Goal: Task Accomplishment & Management: Manage account settings

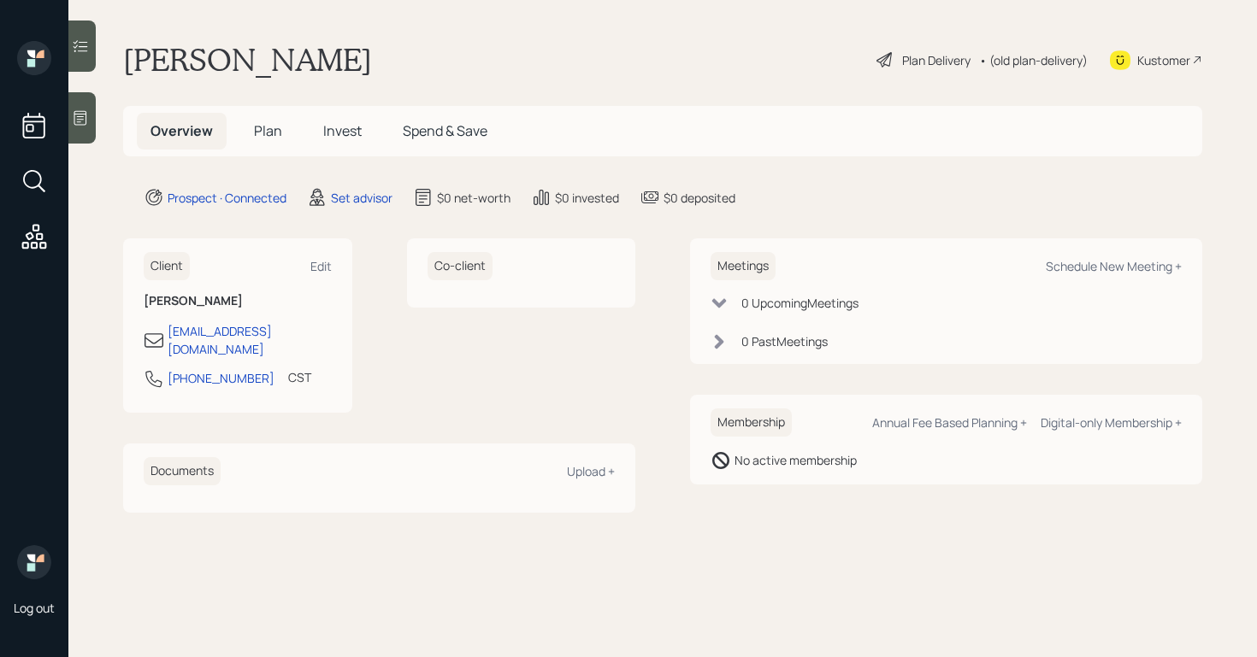
drag, startPoint x: 99, startPoint y: 121, endPoint x: 76, endPoint y: 123, distance: 23.2
click at [99, 121] on main "[PERSON_NAME] Plan Delivery • (old plan-delivery) Kustomer Overview Plan Invest…" at bounding box center [662, 328] width 1188 height 657
click at [77, 123] on icon at bounding box center [80, 117] width 17 height 17
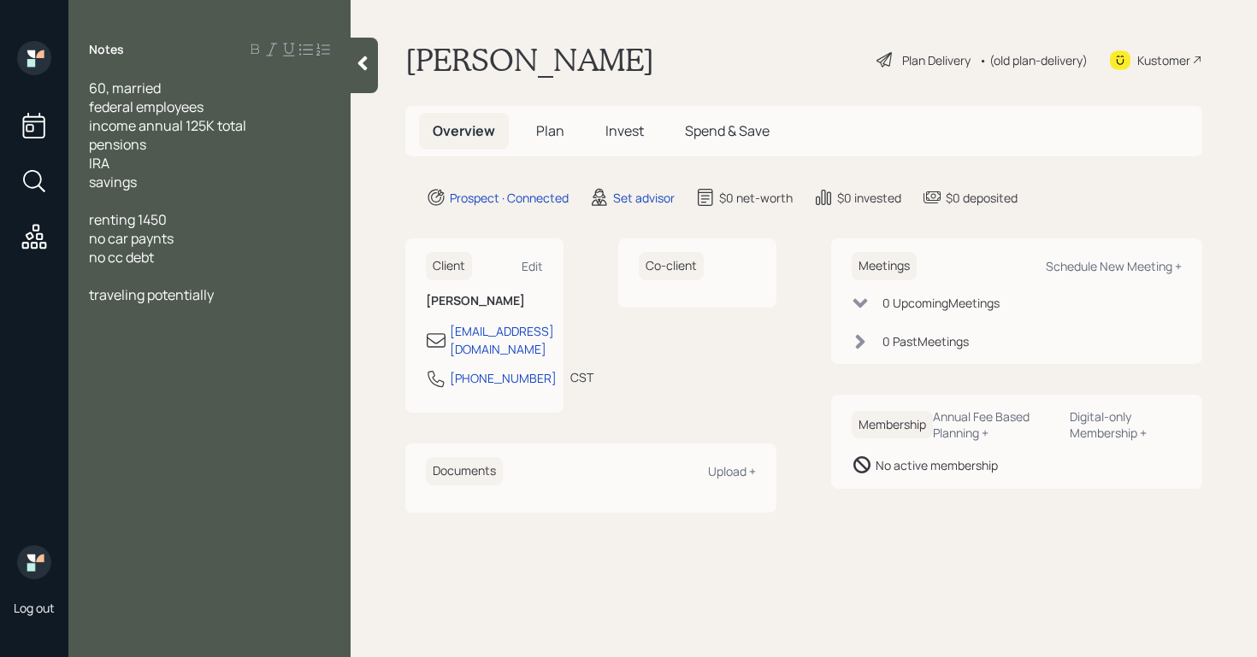
click at [1167, 199] on div "Prospect · Connected Set advisor $0 net-worth $0 invested $0 deposited" at bounding box center [814, 197] width 776 height 21
click at [1176, 271] on div "Schedule New Meeting +" at bounding box center [1114, 266] width 136 height 16
select select "round-[PERSON_NAME]"
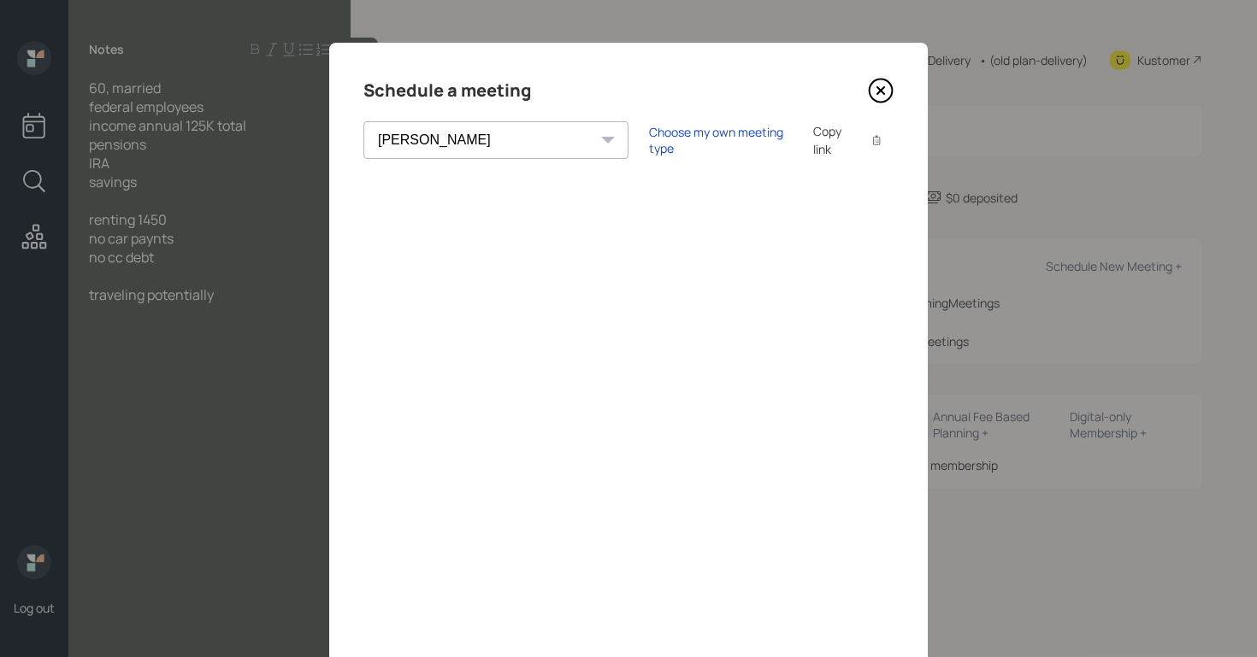
scroll to position [112, 0]
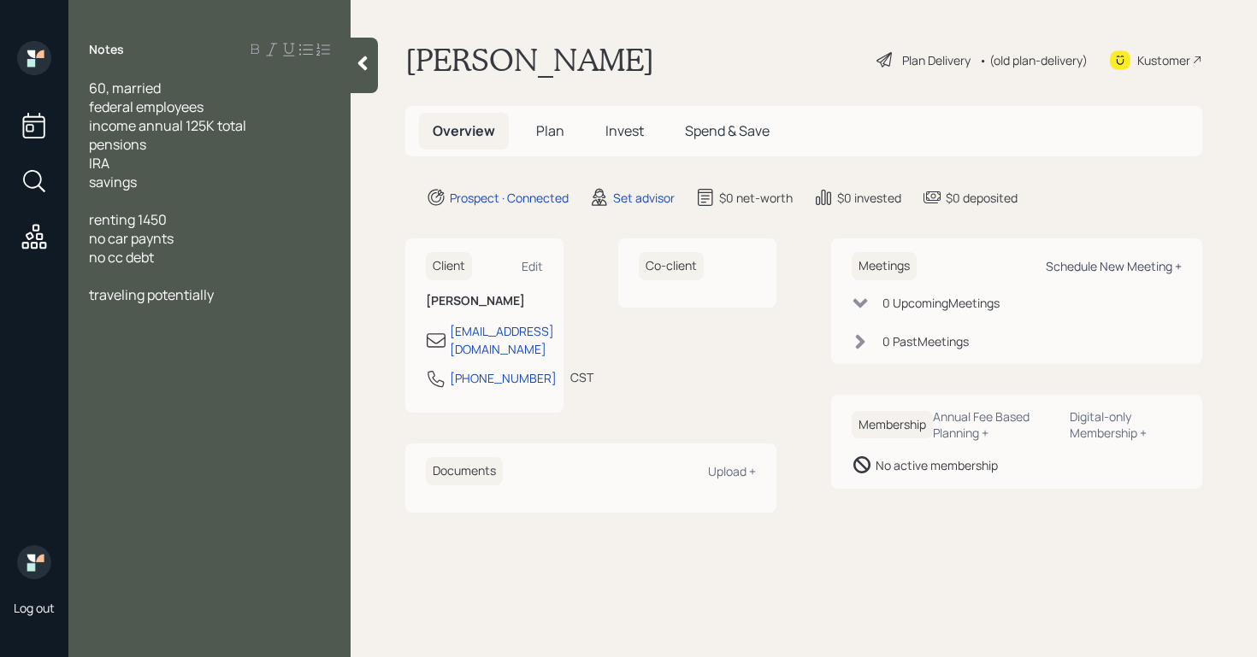
click at [1158, 269] on div "Schedule New Meeting +" at bounding box center [1114, 266] width 136 height 16
select select "round-[PERSON_NAME]"
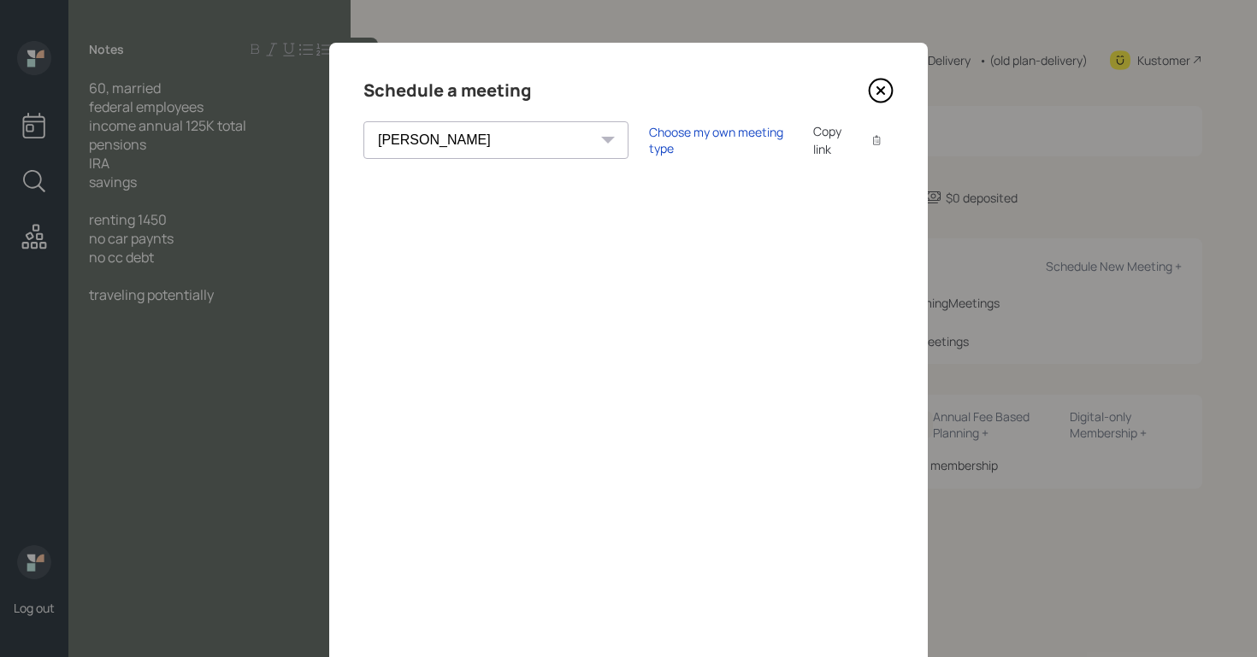
click at [877, 94] on icon at bounding box center [880, 90] width 7 height 7
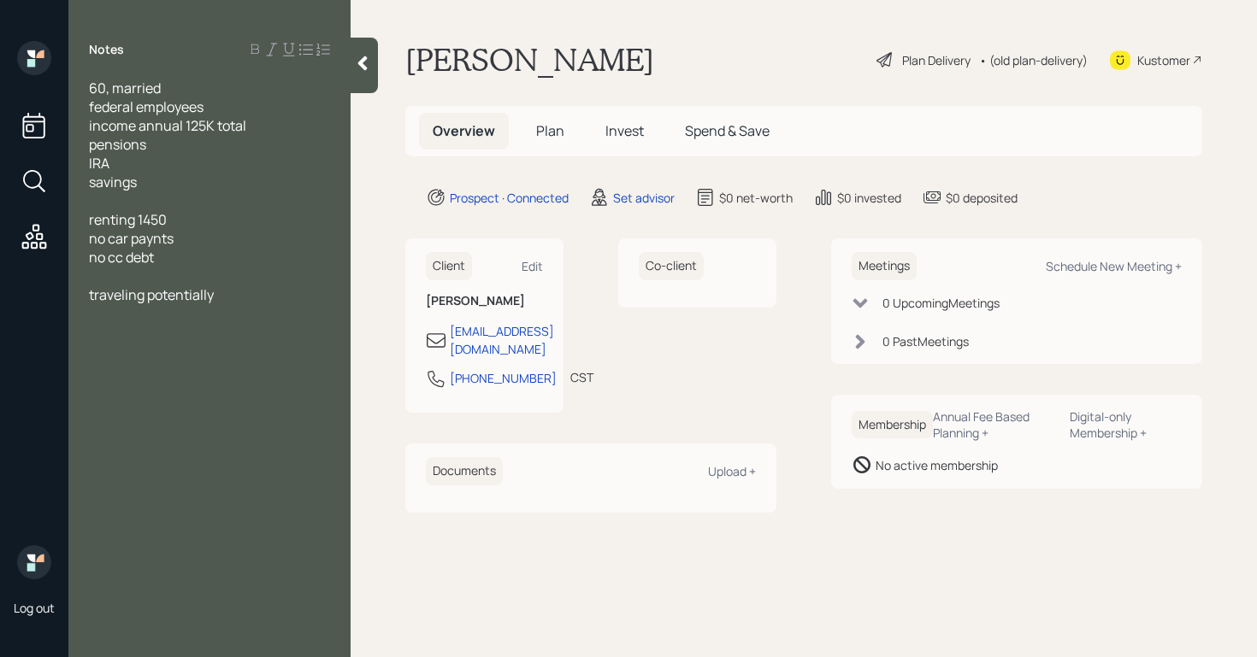
click at [84, 127] on div "60, married federal employees income annual 125K total pensions IRA savings ren…" at bounding box center [209, 192] width 282 height 226
click at [88, 129] on div "60, married federal employees income annual 125K total pensions IRA savings ren…" at bounding box center [209, 192] width 282 height 226
click at [98, 127] on span "income annual 125K total" at bounding box center [167, 125] width 157 height 19
drag, startPoint x: 282, startPoint y: 122, endPoint x: 247, endPoint y: 125, distance: 35.1
click at [247, 125] on div "joint income annual 125K total" at bounding box center [209, 125] width 241 height 19
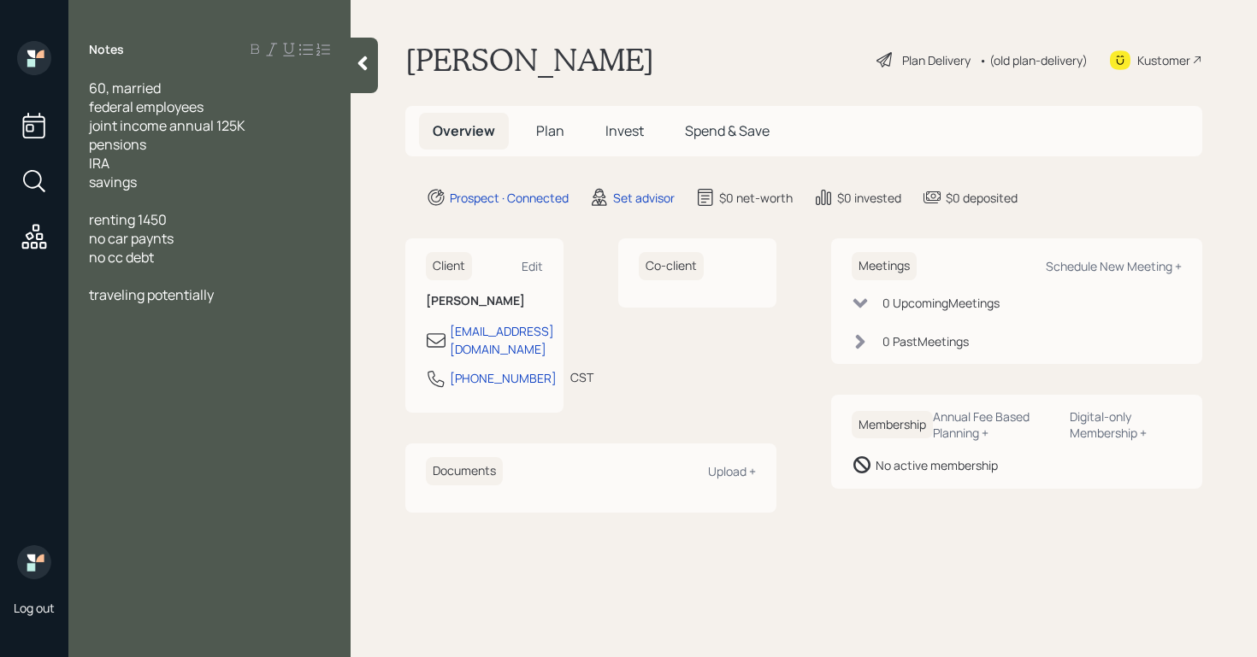
click at [91, 148] on span "pensions" at bounding box center [117, 144] width 57 height 19
click at [223, 147] on div "has pensions" at bounding box center [209, 144] width 241 height 19
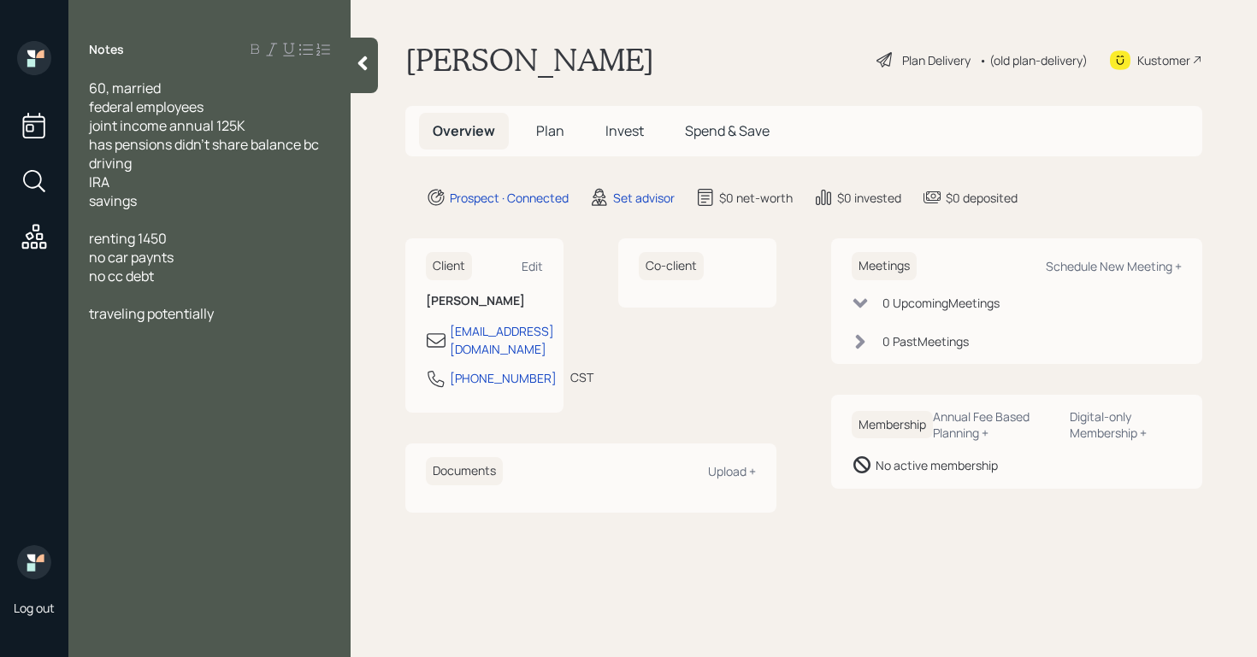
click at [115, 181] on div "IRA" at bounding box center [209, 182] width 241 height 19
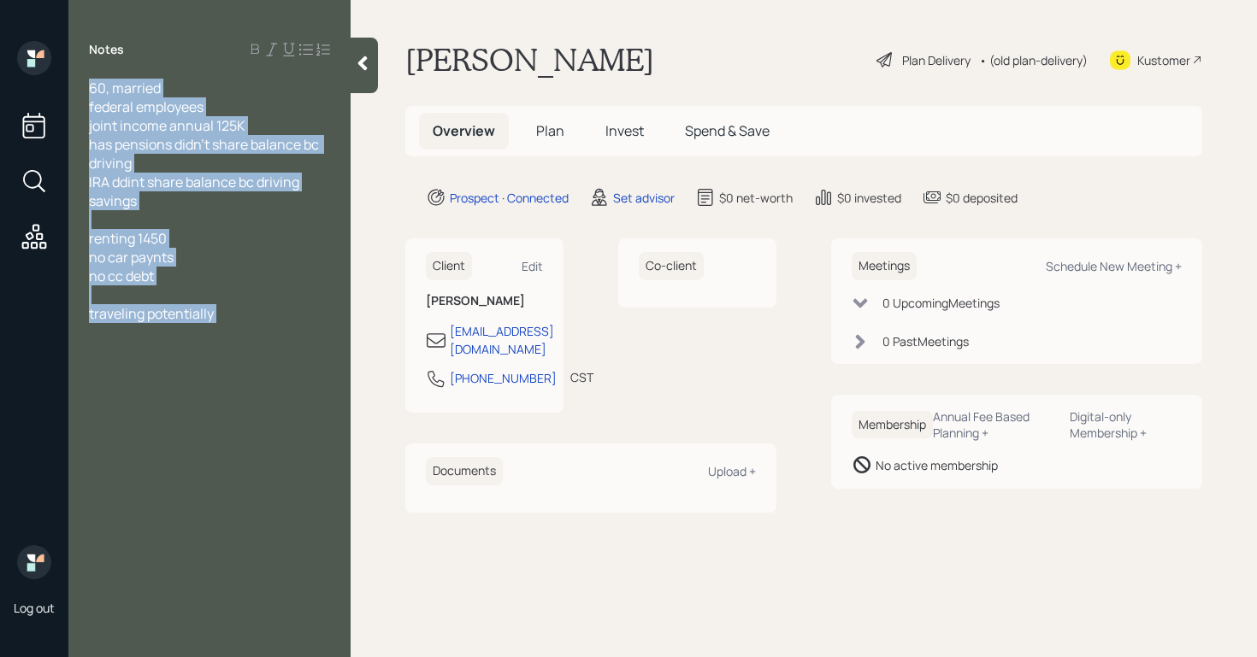
drag, startPoint x: 331, startPoint y: 187, endPoint x: 109, endPoint y: 175, distance: 222.6
click at [109, 175] on div "60, married federal employees joint income annual 125K has pensions didn't shar…" at bounding box center [209, 201] width 282 height 245
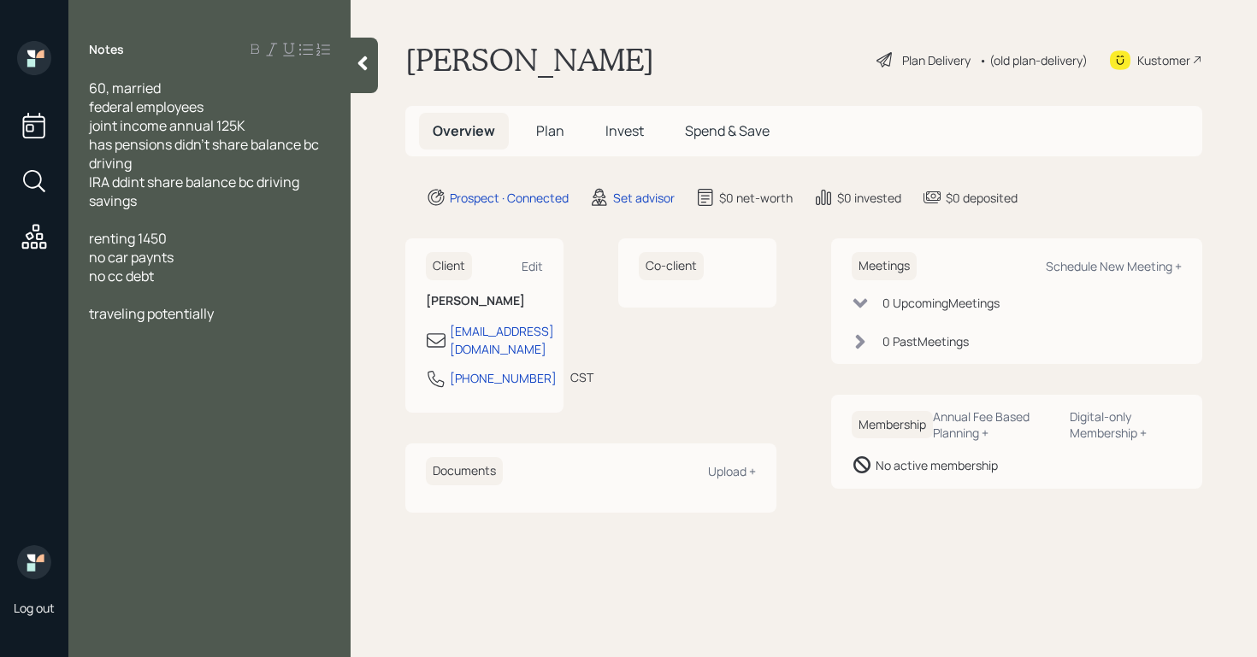
click at [207, 224] on div at bounding box center [209, 219] width 241 height 19
drag, startPoint x: 301, startPoint y: 188, endPoint x: 111, endPoint y: 180, distance: 190.0
click at [112, 177] on span "IRA ddint share balance bc driving" at bounding box center [194, 182] width 210 height 19
click at [175, 200] on div "savings" at bounding box center [209, 201] width 241 height 19
click at [188, 243] on div "renting 1450" at bounding box center [209, 238] width 241 height 19
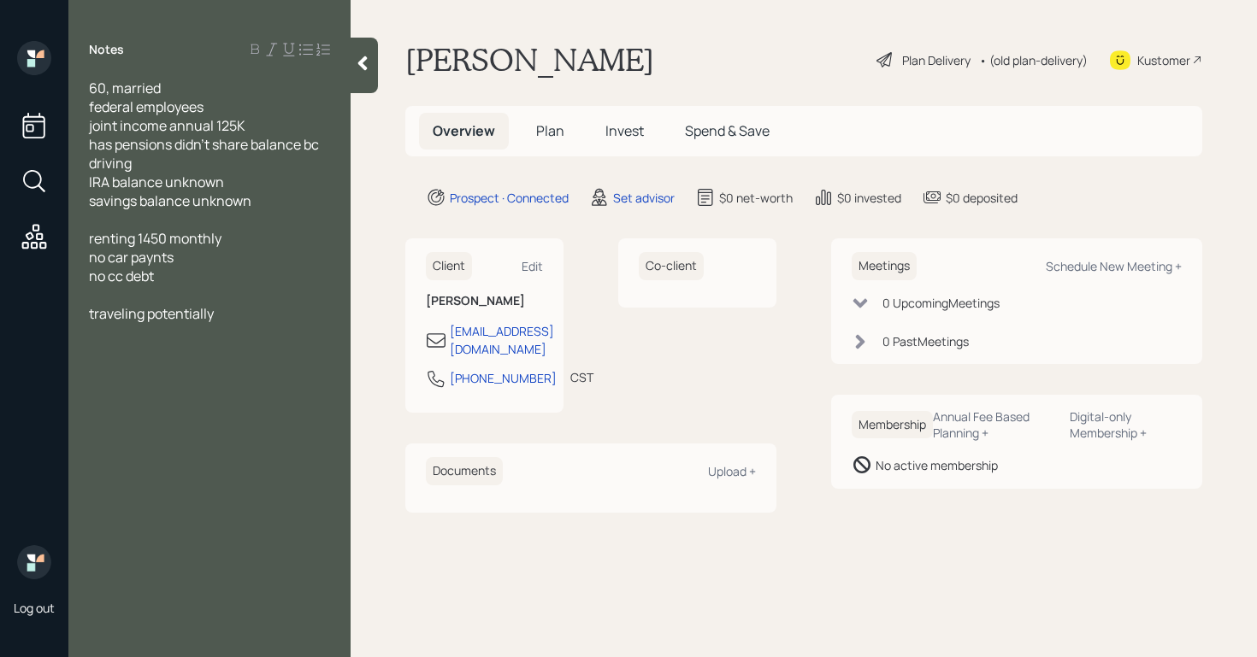
click at [197, 268] on div "no cc debt" at bounding box center [209, 276] width 241 height 19
click at [197, 260] on div "no car paynts" at bounding box center [209, 257] width 241 height 19
click at [88, 308] on div "60, married federal employees joint income annual 125K has pensions didn't shar…" at bounding box center [209, 201] width 282 height 245
click at [92, 317] on span "traveling potentially" at bounding box center [151, 313] width 125 height 19
click at [168, 298] on div at bounding box center [209, 295] width 241 height 19
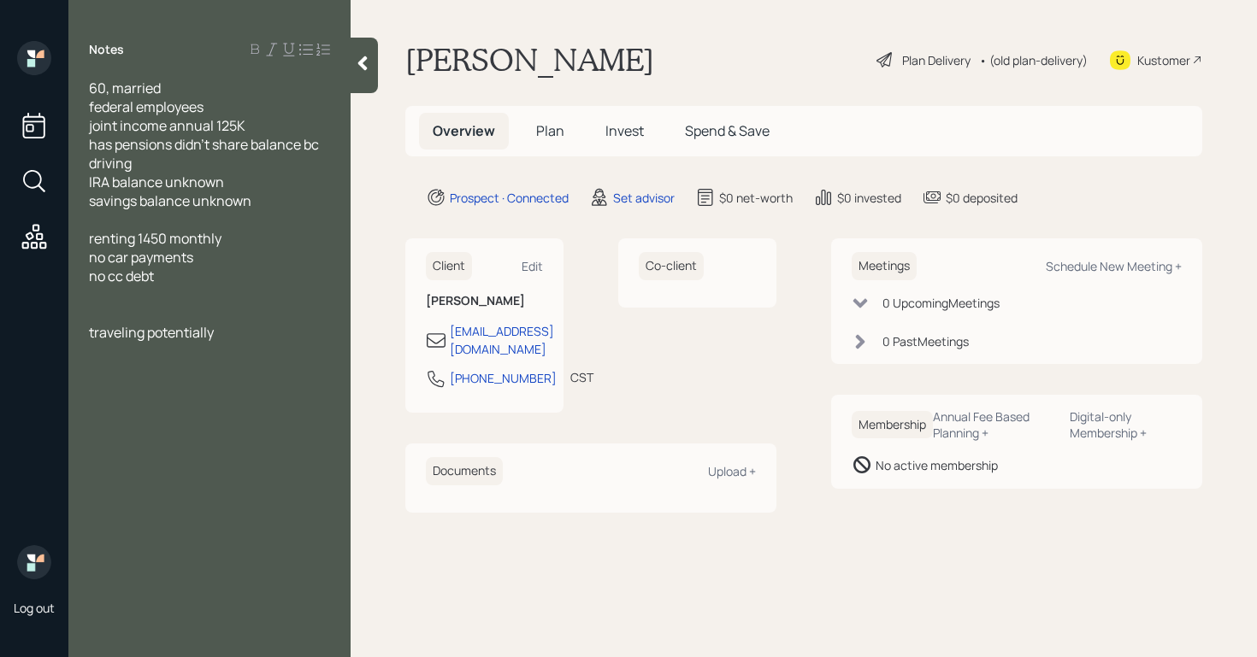
click at [134, 301] on div at bounding box center [209, 295] width 241 height 19
click at [126, 316] on div at bounding box center [209, 313] width 241 height 19
drag, startPoint x: 223, startPoint y: 333, endPoint x: 151, endPoint y: 337, distance: 71.9
click at [151, 337] on div "traveling potentially" at bounding box center [209, 332] width 241 height 19
click at [250, 394] on div "they are supposed to be brining statements to meeting" at bounding box center [209, 380] width 241 height 38
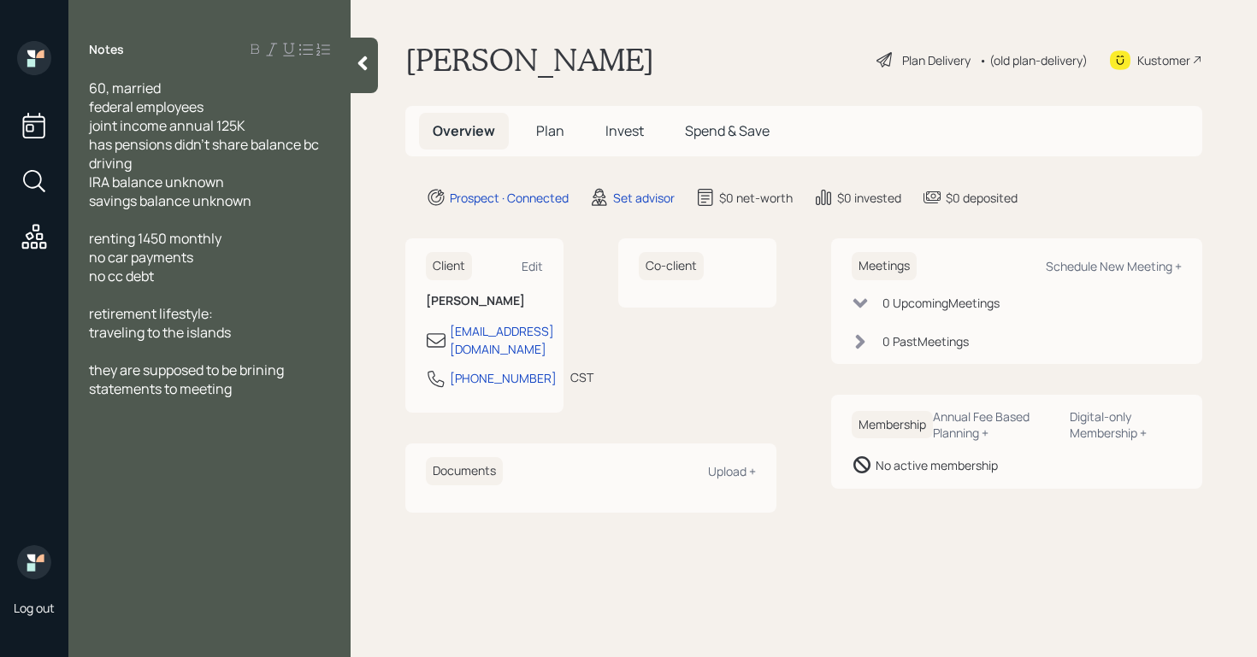
click at [85, 366] on div "60, married federal employees joint income annual 125K has pensions didn't shar…" at bounding box center [209, 239] width 282 height 320
click at [90, 371] on span "they are supposed to be brining statements to meeting" at bounding box center [187, 380] width 197 height 38
click at [307, 386] on div "made it clear they are supposed to be brining statements to meeting" at bounding box center [209, 380] width 241 height 38
click at [108, 410] on span "made it clear they are supposed to be brining statements to meeting or at leaas…" at bounding box center [205, 389] width 233 height 56
click at [247, 416] on div "made it clear they are supposed to be brining statements to meeting or at least…" at bounding box center [209, 389] width 241 height 56
